Goal: Check status: Check status

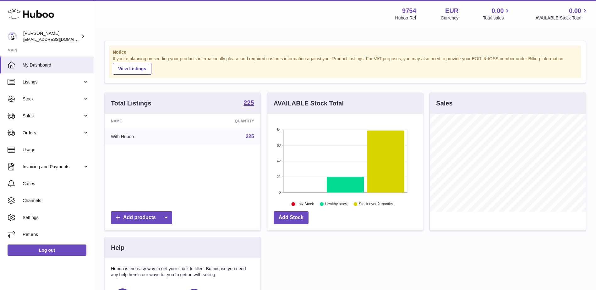
scroll to position [98, 155]
click at [43, 99] on span "Stock" at bounding box center [53, 99] width 60 height 6
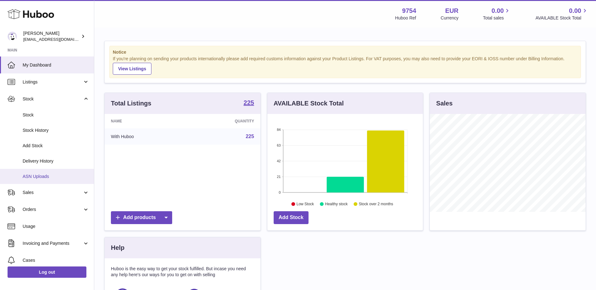
click at [42, 178] on span "ASN Uploads" at bounding box center [56, 177] width 67 height 6
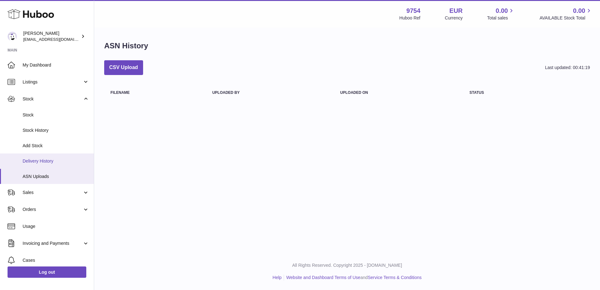
click at [41, 160] on span "Delivery History" at bounding box center [56, 161] width 67 height 6
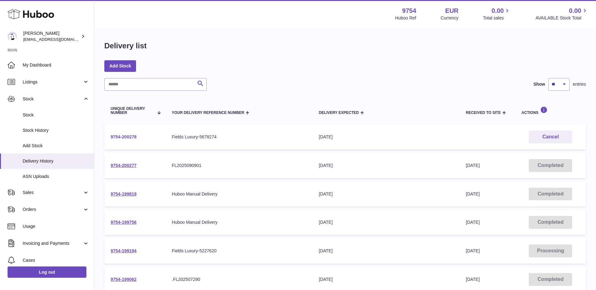
click at [131, 137] on link "9754-200278" at bounding box center [124, 136] width 26 height 5
click at [134, 88] on input "text" at bounding box center [155, 84] width 102 height 13
paste input "**********"
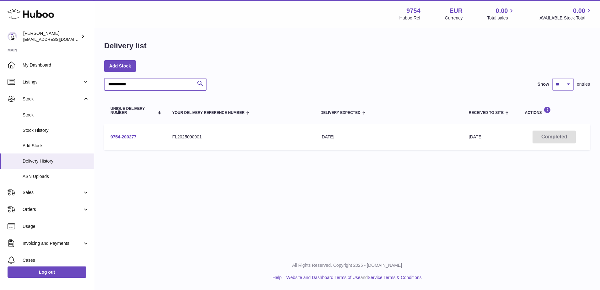
type input "**********"
click at [126, 137] on link "9754-200277" at bounding box center [124, 136] width 26 height 5
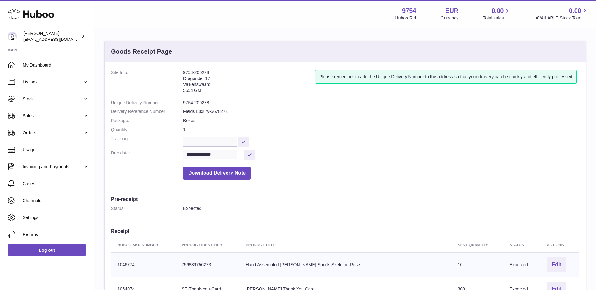
click at [148, 166] on dt at bounding box center [147, 172] width 72 height 16
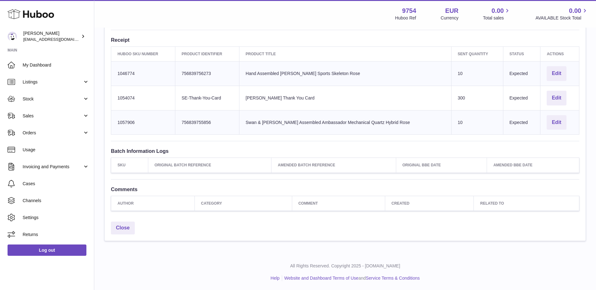
scroll to position [128, 0]
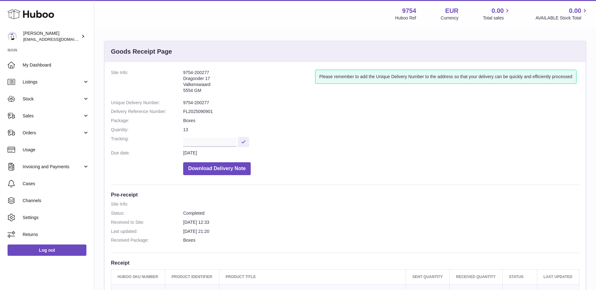
scroll to position [157, 0]
